Goal: Find specific page/section: Find specific page/section

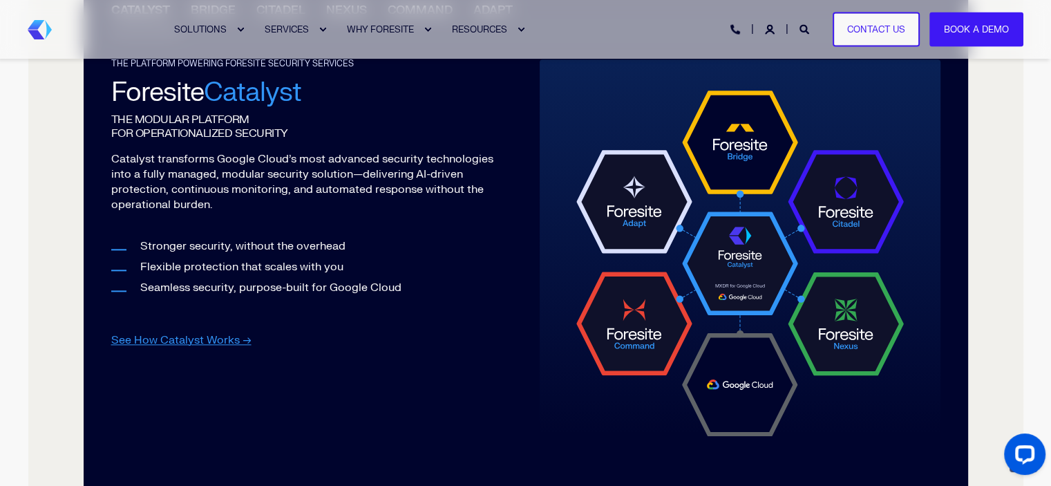
scroll to position [1424, 0]
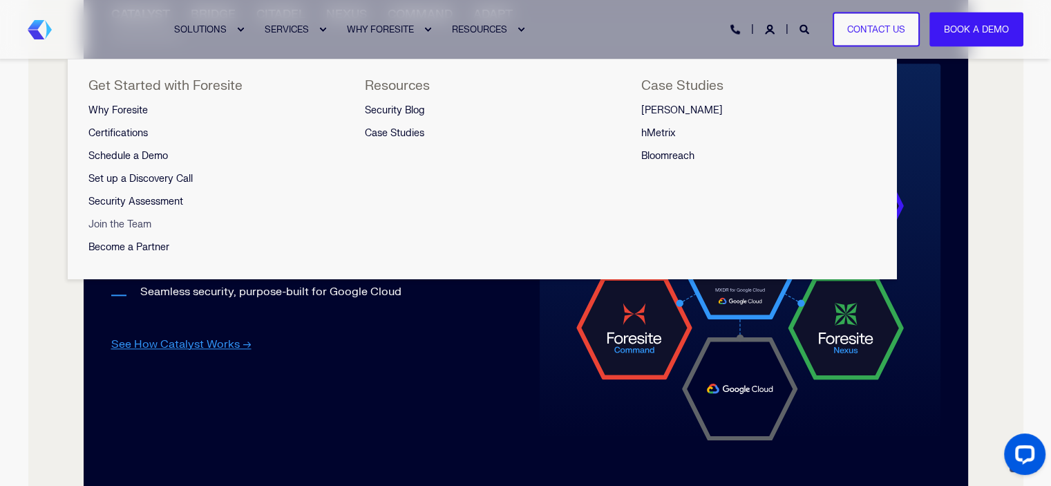
click at [122, 220] on span "Join the Team" at bounding box center [119, 224] width 63 height 12
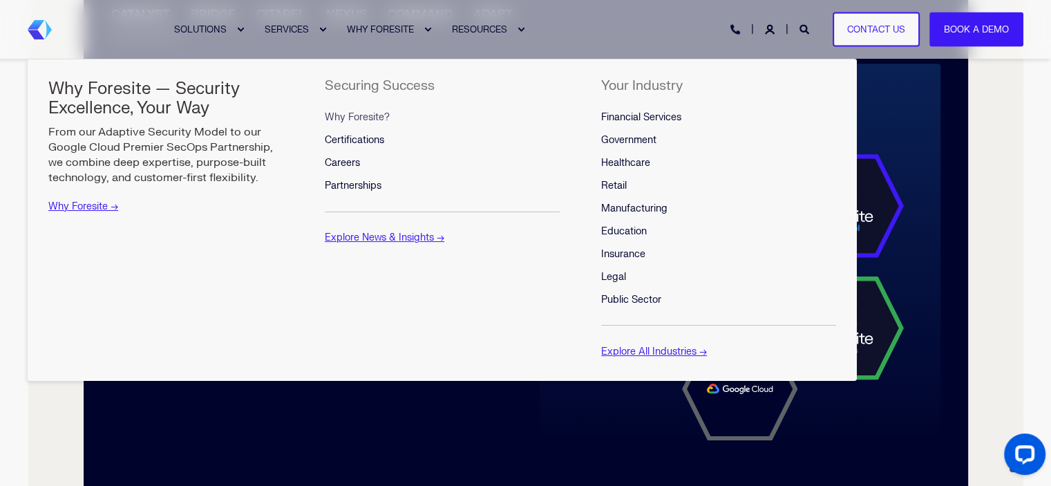
click at [360, 118] on span "Why Foresite?" at bounding box center [357, 117] width 65 height 12
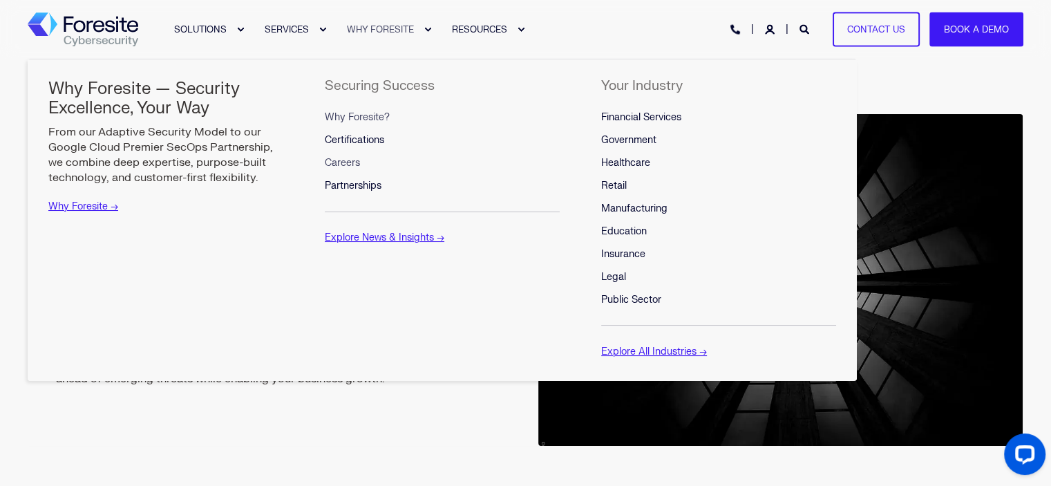
click at [341, 164] on span "Careers" at bounding box center [342, 163] width 35 height 12
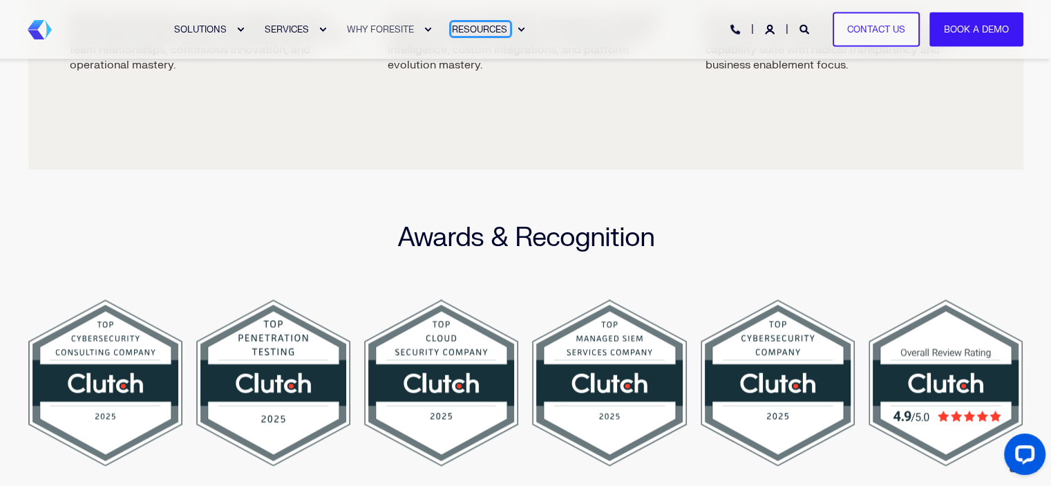
scroll to position [2551, 0]
